Goal: Find specific page/section: Find specific page/section

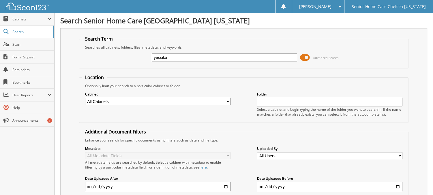
type input "yessika"
click at [307, 59] on span at bounding box center [305, 57] width 10 height 9
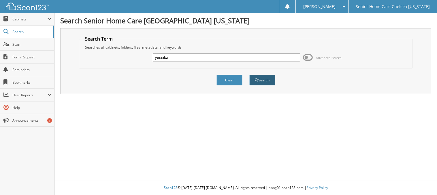
click at [269, 82] on button "Search" at bounding box center [262, 80] width 26 height 11
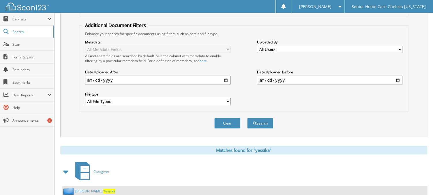
scroll to position [108, 0]
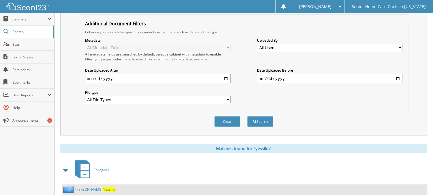
click at [87, 187] on link "Perez Amparo, Yessika" at bounding box center [95, 189] width 40 height 5
